Goal: Task Accomplishment & Management: Use online tool/utility

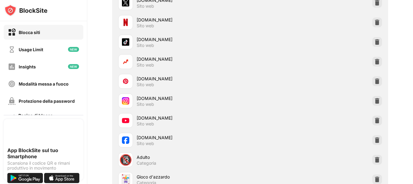
scroll to position [163, 0]
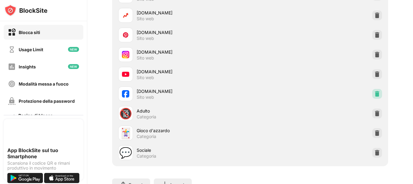
click at [374, 95] on img at bounding box center [377, 94] width 6 height 6
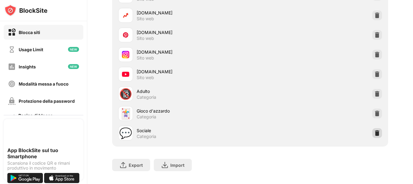
click at [374, 135] on img at bounding box center [377, 133] width 6 height 6
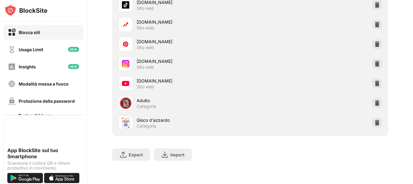
scroll to position [0, 0]
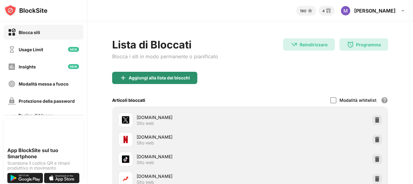
click at [144, 78] on div "Aggiungi alla lista dei blocchi" at bounding box center [159, 77] width 61 height 5
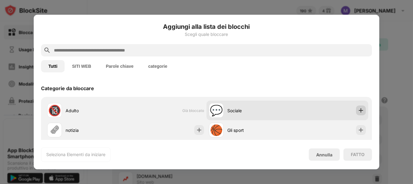
drag, startPoint x: 352, startPoint y: 108, endPoint x: 279, endPoint y: 114, distance: 73.1
click at [357, 108] on img at bounding box center [360, 110] width 6 height 6
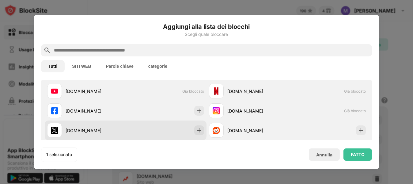
scroll to position [122, 0]
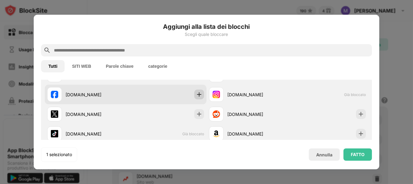
click at [196, 96] on img at bounding box center [199, 94] width 6 height 6
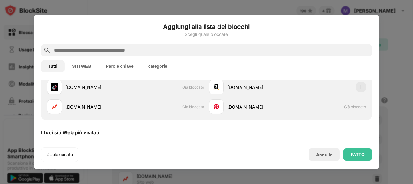
scroll to position [204, 0]
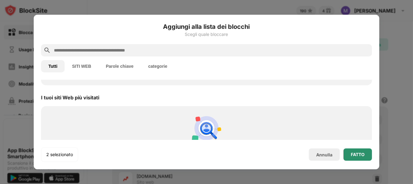
click at [360, 154] on div "FATTO" at bounding box center [357, 154] width 14 height 5
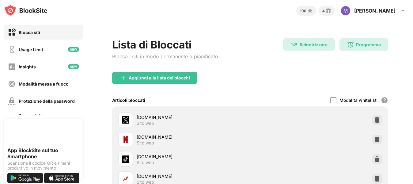
scroll to position [214, 0]
click at [232, 94] on div "Articoli bloccati Modalità whitelist Blocca tutti i siti Web tranne quelli nell…" at bounding box center [250, 100] width 276 height 13
